Goal: Find specific page/section: Find specific page/section

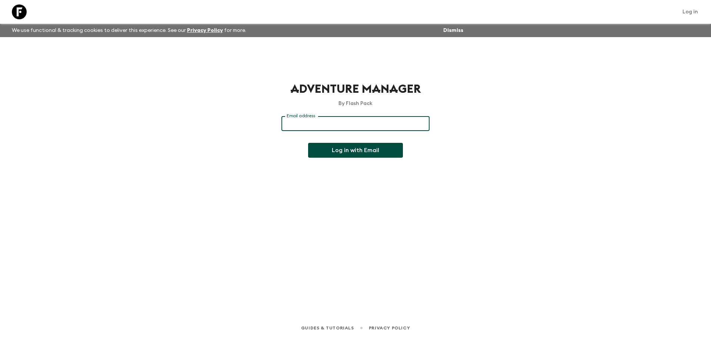
click at [319, 119] on div "Email address Email address ​" at bounding box center [356, 128] width 148 height 24
type input "[EMAIL_ADDRESS][DOMAIN_NAME]"
click at [344, 149] on button "Log in with Email" at bounding box center [355, 150] width 95 height 15
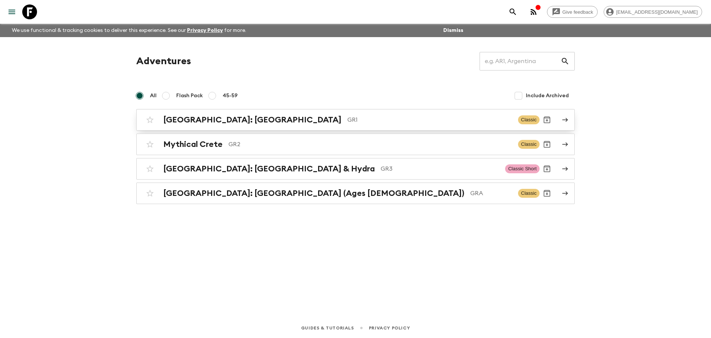
click at [219, 128] on link "Greece: Athens & the Islands GR1 Classic" at bounding box center [355, 119] width 439 height 21
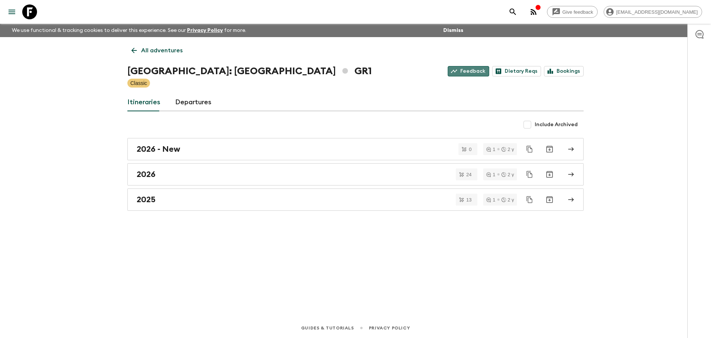
click at [478, 70] on link "Feedback" at bounding box center [469, 71] width 42 height 10
